Goal: Task Accomplishment & Management: Complete application form

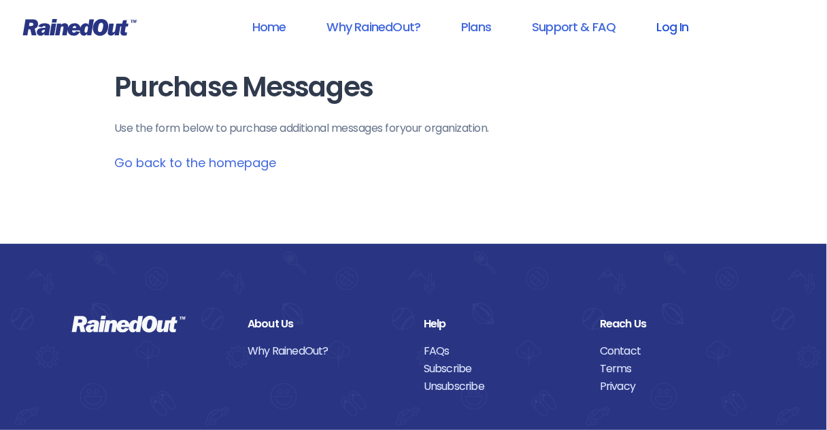
click at [673, 26] on link "Log In" at bounding box center [672, 27] width 67 height 31
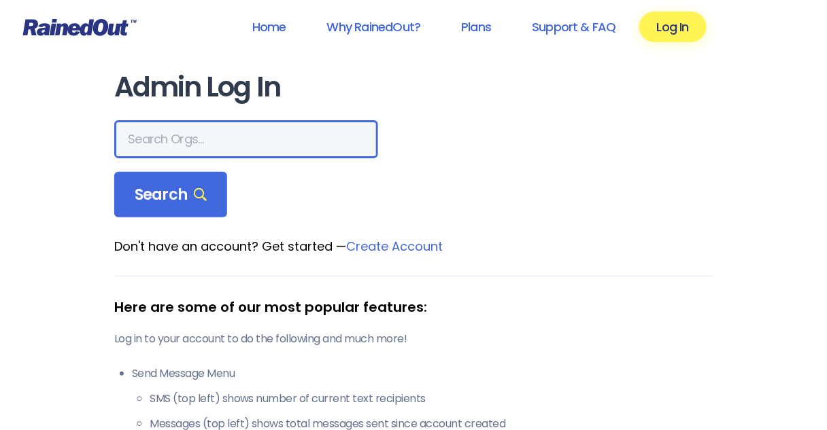
click at [239, 146] on input "text" at bounding box center [246, 139] width 264 height 38
type input "[DEMOGRAPHIC_DATA]"
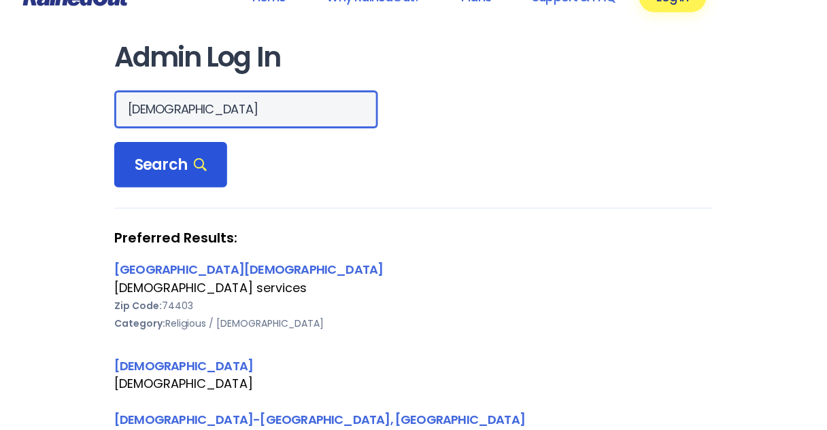
scroll to position [54, 0]
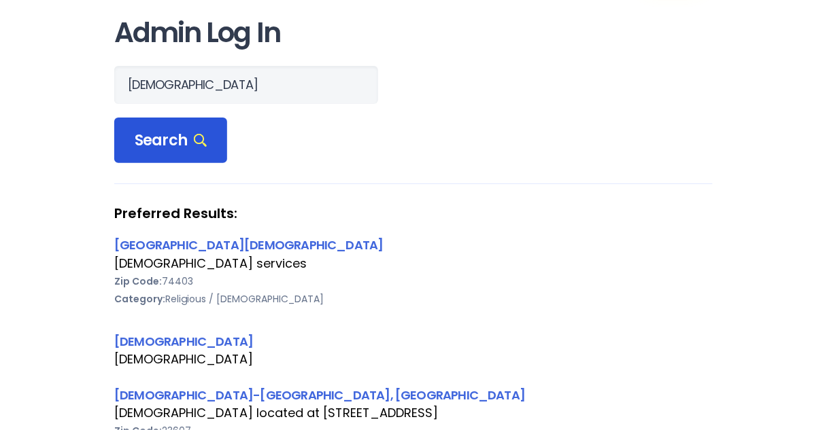
click at [155, 147] on span "Search" at bounding box center [171, 140] width 72 height 19
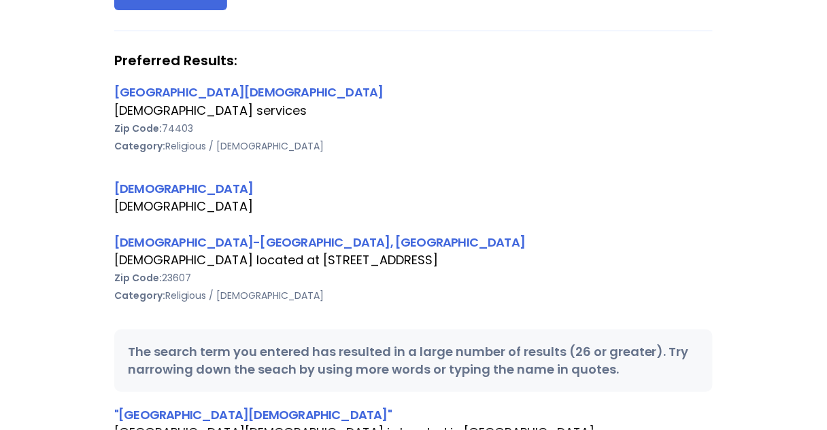
scroll to position [218, 0]
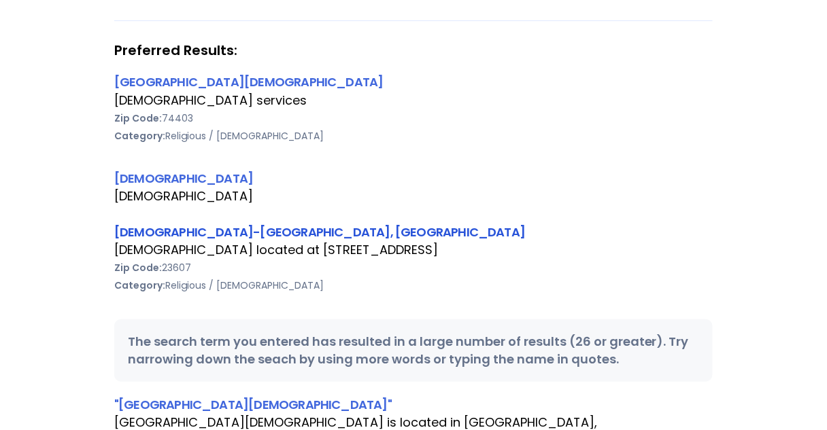
click at [163, 231] on link "[DEMOGRAPHIC_DATA]-[GEOGRAPHIC_DATA], [GEOGRAPHIC_DATA]" at bounding box center [319, 232] width 411 height 17
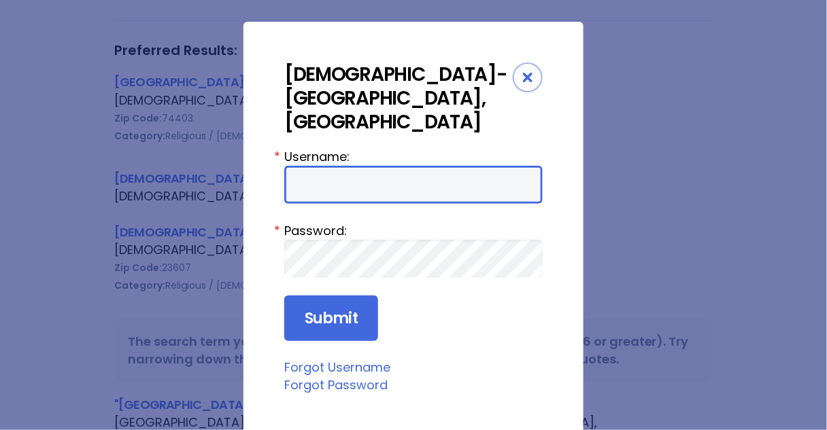
type input "Preston954"
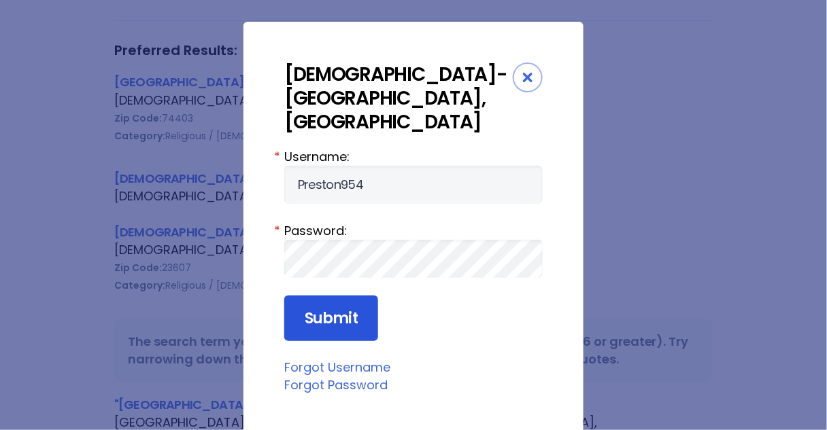
click at [320, 296] on input "Submit" at bounding box center [331, 319] width 94 height 46
